Goal: Task Accomplishment & Management: Use online tool/utility

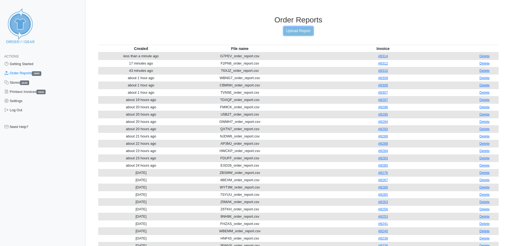
click at [296, 28] on link "Upload Report" at bounding box center [298, 31] width 29 height 8
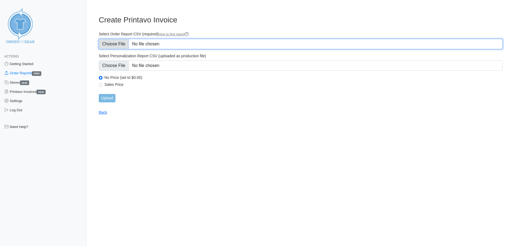
click at [175, 43] on input "Select Order Report CSV (required) How to find report" at bounding box center [301, 44] width 404 height 10
type input "C:\fakepath\4UZ9X_order_report.csv"
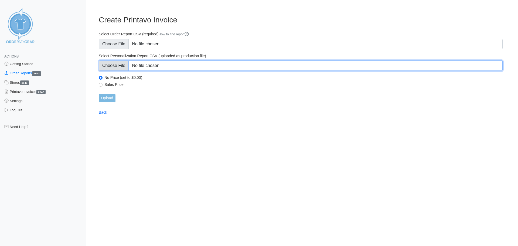
click at [193, 67] on input "Select Personalization Report CSV (uploaded as production file)" at bounding box center [301, 65] width 404 height 10
type input "C:\fakepath\4UZ9X_personalization_report.csv"
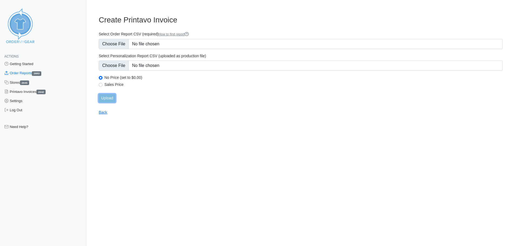
click at [108, 99] on input "Upload" at bounding box center [107, 98] width 17 height 8
